Goal: Information Seeking & Learning: Learn about a topic

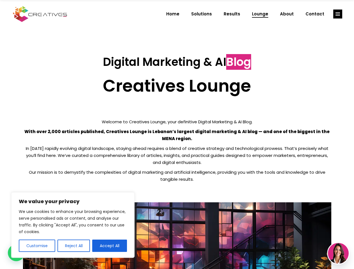
click at [177, 135] on p "With over 2,000 articles published, Creatives Lounge is Lebanon’s largest digit…" at bounding box center [177, 135] width 309 height 14
click at [37, 246] on button "Customise" at bounding box center [37, 246] width 36 height 12
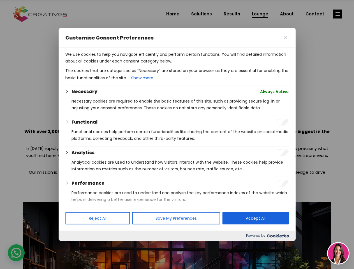
click at [74, 246] on div at bounding box center [177, 134] width 354 height 269
click at [110, 65] on p "We use cookies to help you navigate efficiently and perform certain functions. …" at bounding box center [177, 57] width 224 height 13
click at [338, 14] on div at bounding box center [177, 134] width 354 height 269
click at [339, 254] on img at bounding box center [338, 253] width 21 height 21
